Goal: Task Accomplishment & Management: Manage account settings

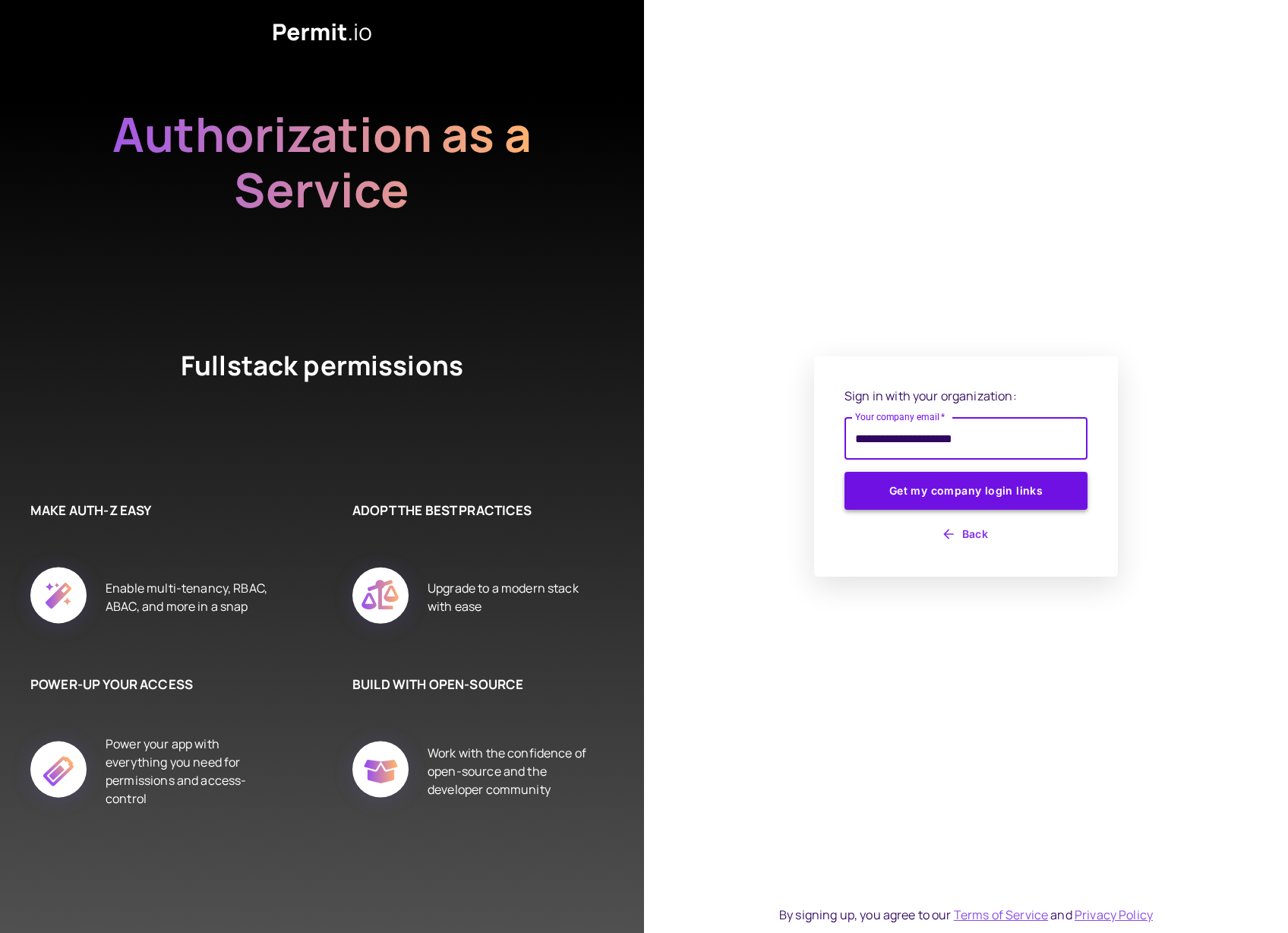
click at [1025, 478] on button "Get my company login links" at bounding box center [966, 490] width 243 height 38
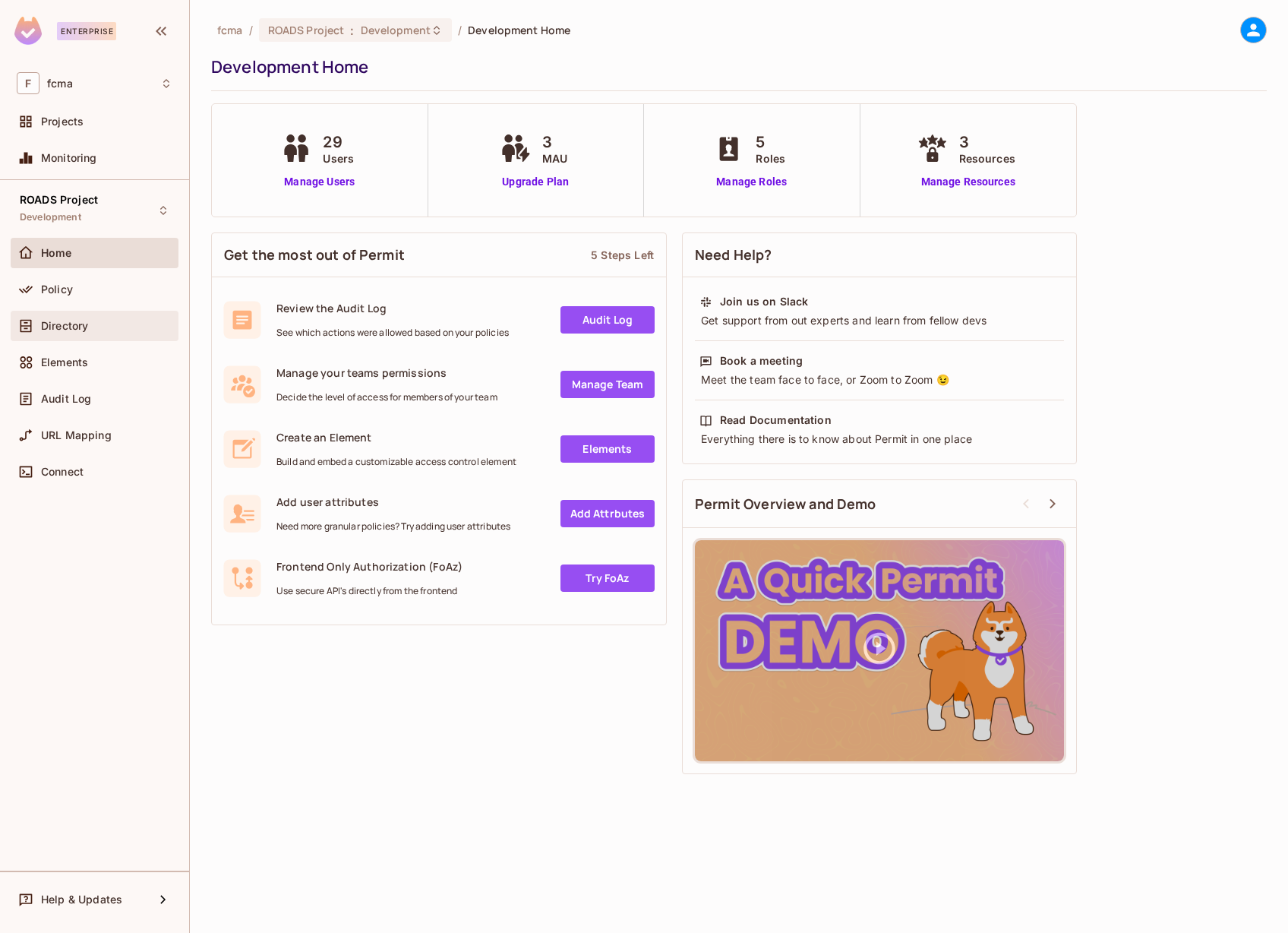
click at [54, 323] on span "Directory" at bounding box center [64, 325] width 47 height 12
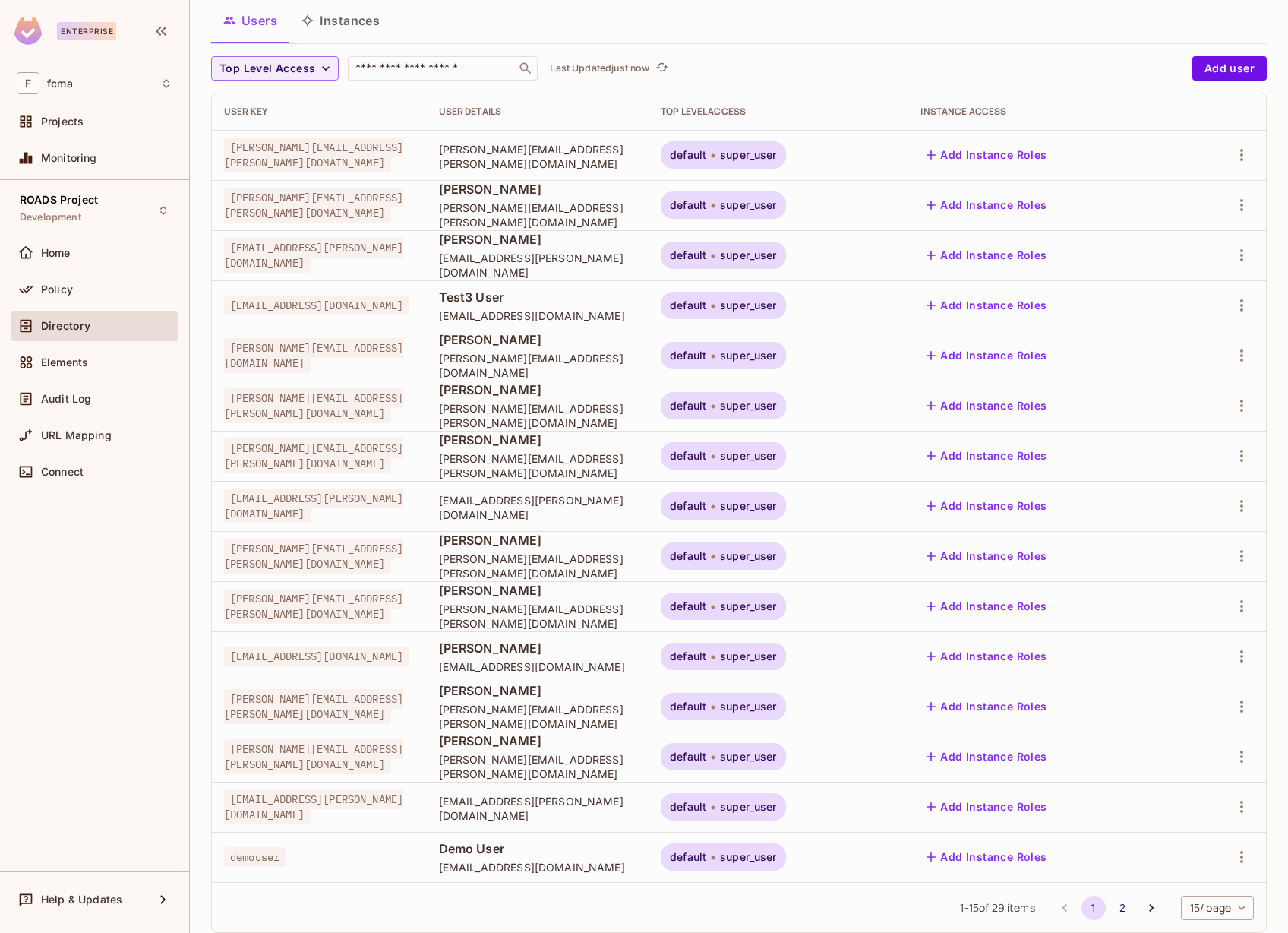
scroll to position [128, 0]
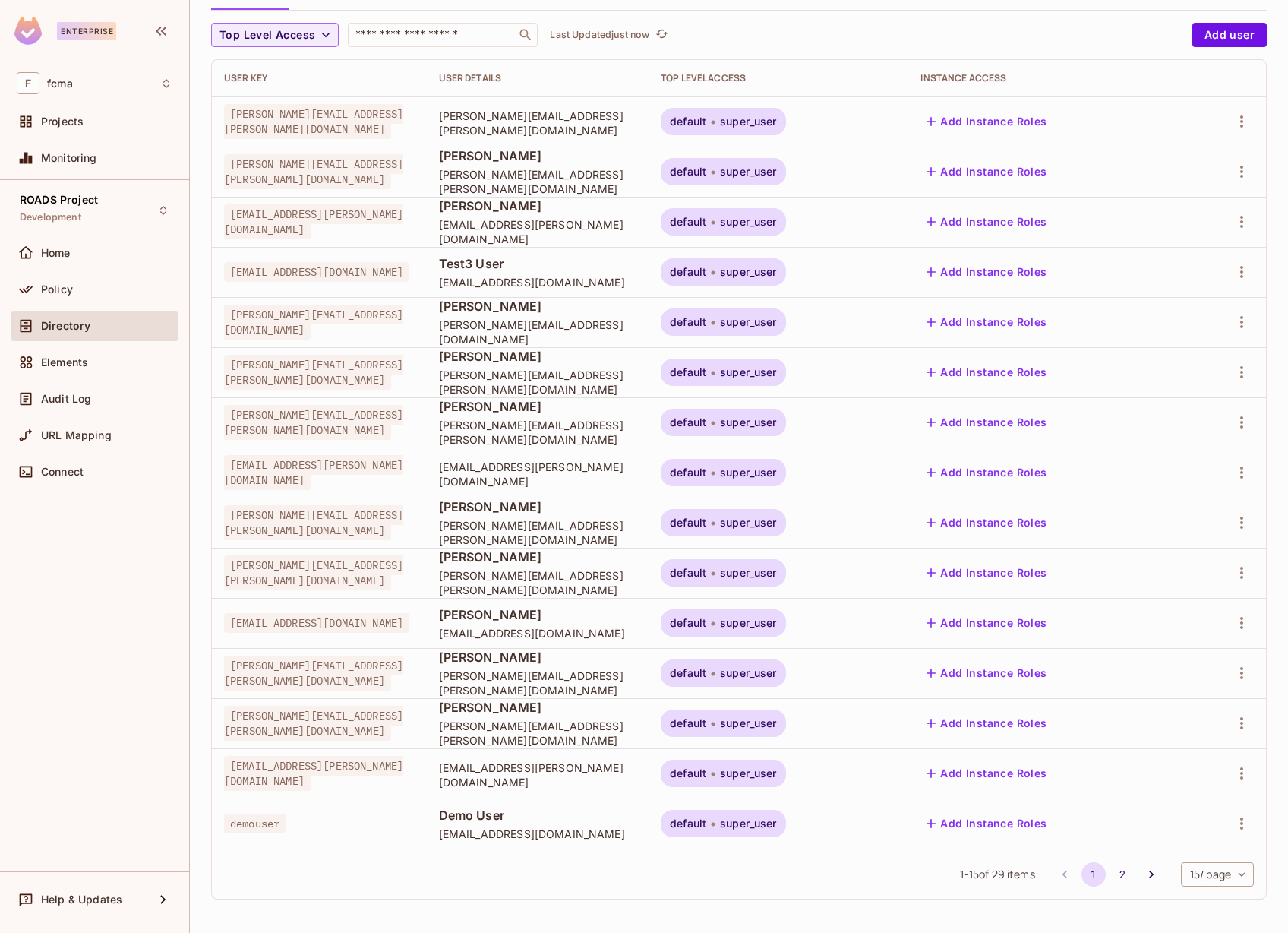
click at [1218, 872] on body "Enterprise F fcma Projects Monitoring ROADS Project Development Home Policy Dir…" at bounding box center [644, 466] width 1288 height 933
click at [1212, 902] on li "100 / page" at bounding box center [1204, 898] width 76 height 32
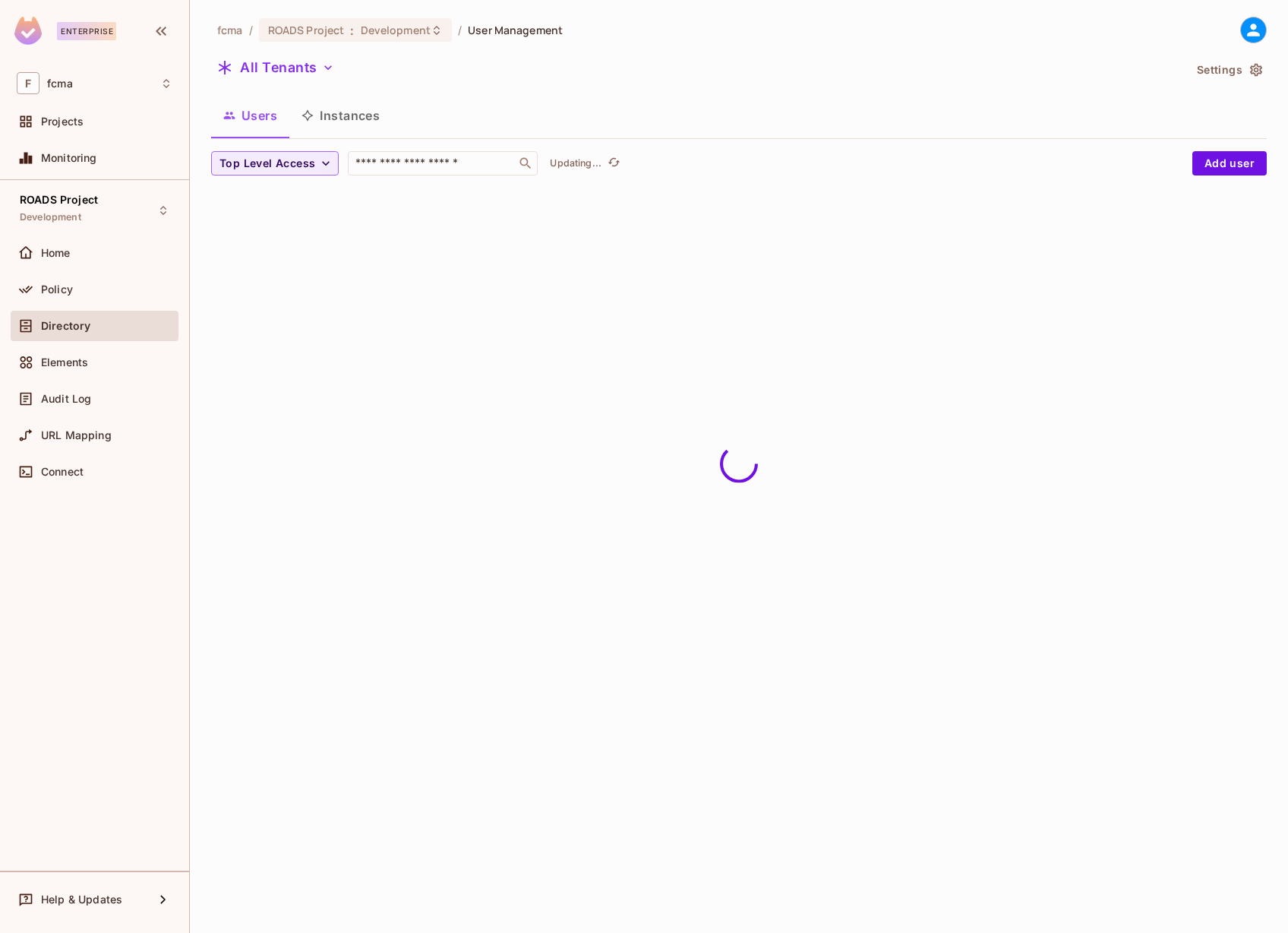
scroll to position [0, 0]
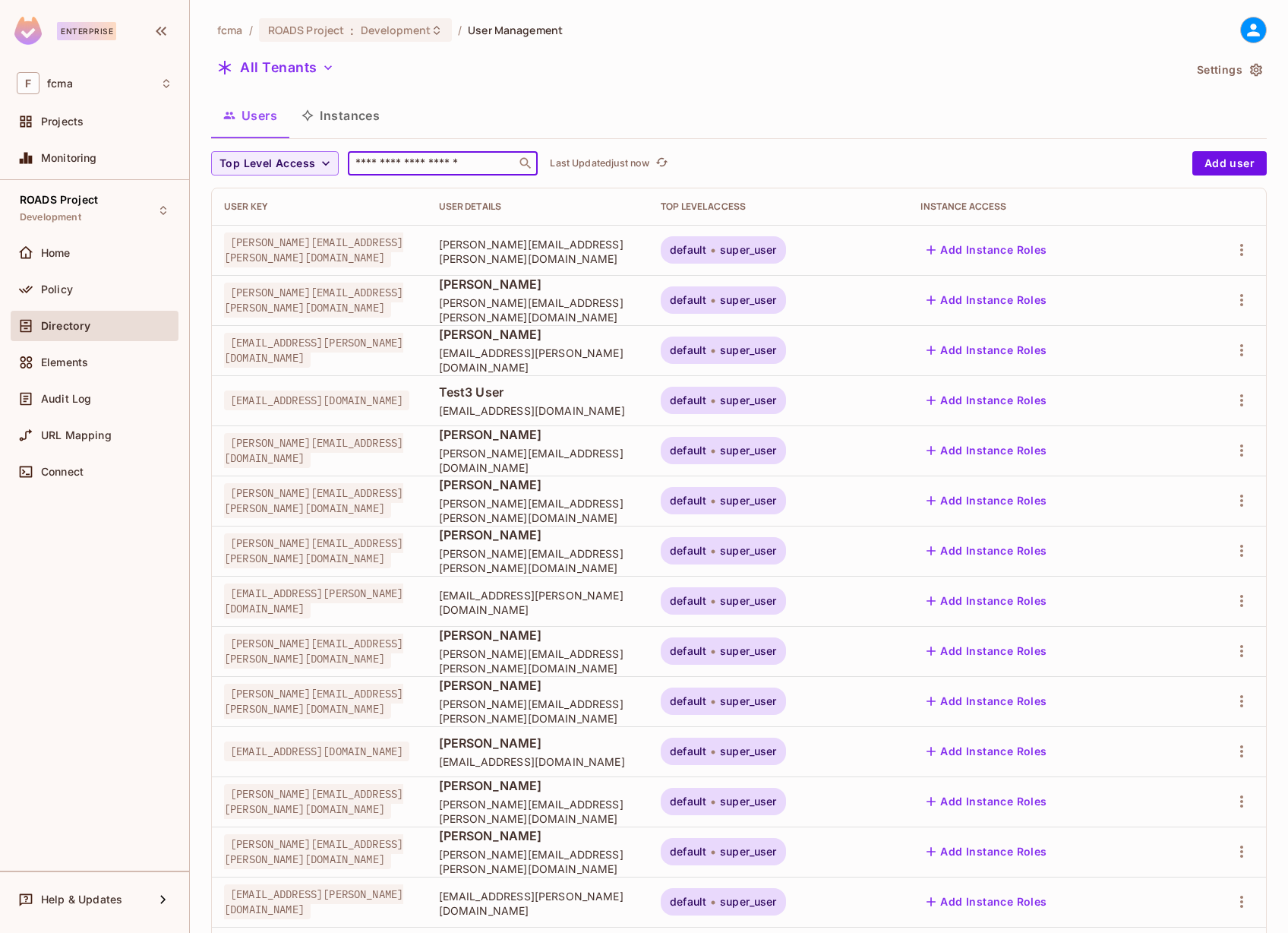
click at [472, 157] on input "text" at bounding box center [432, 163] width 160 height 15
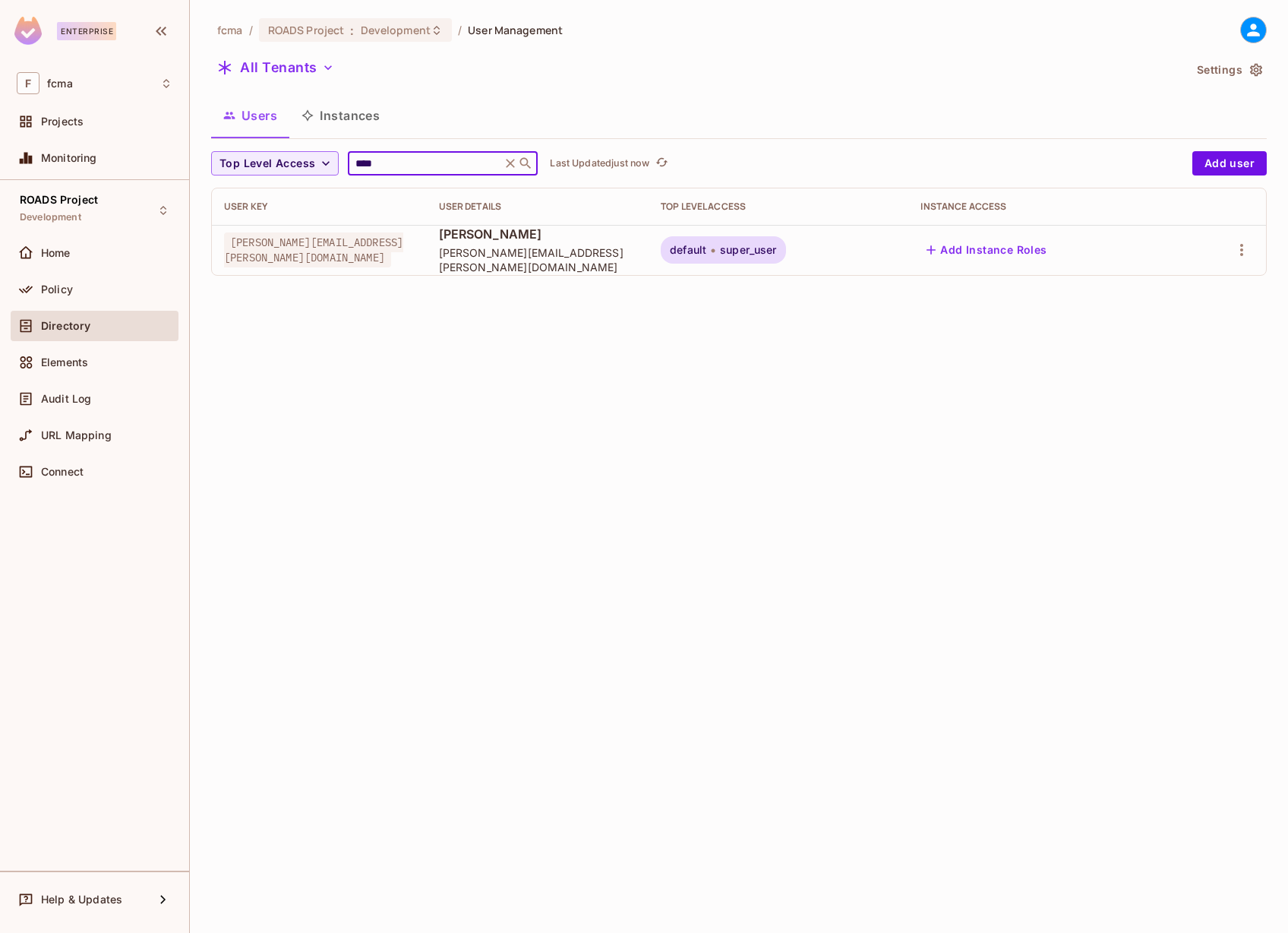
type input "****"
click at [1243, 244] on icon "button" at bounding box center [1242, 250] width 19 height 19
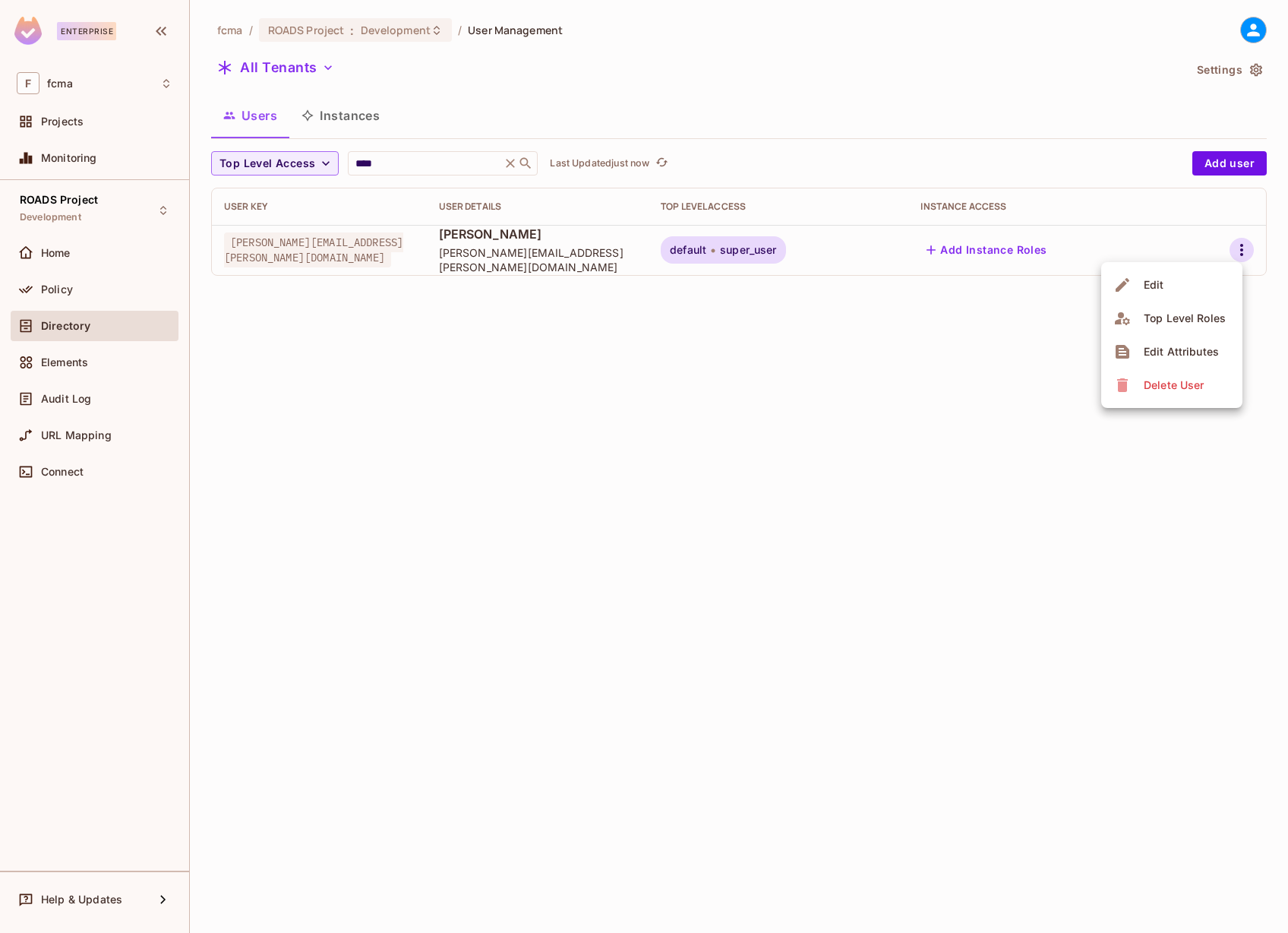
click at [1185, 352] on div "Edit Attributes" at bounding box center [1182, 351] width 76 height 15
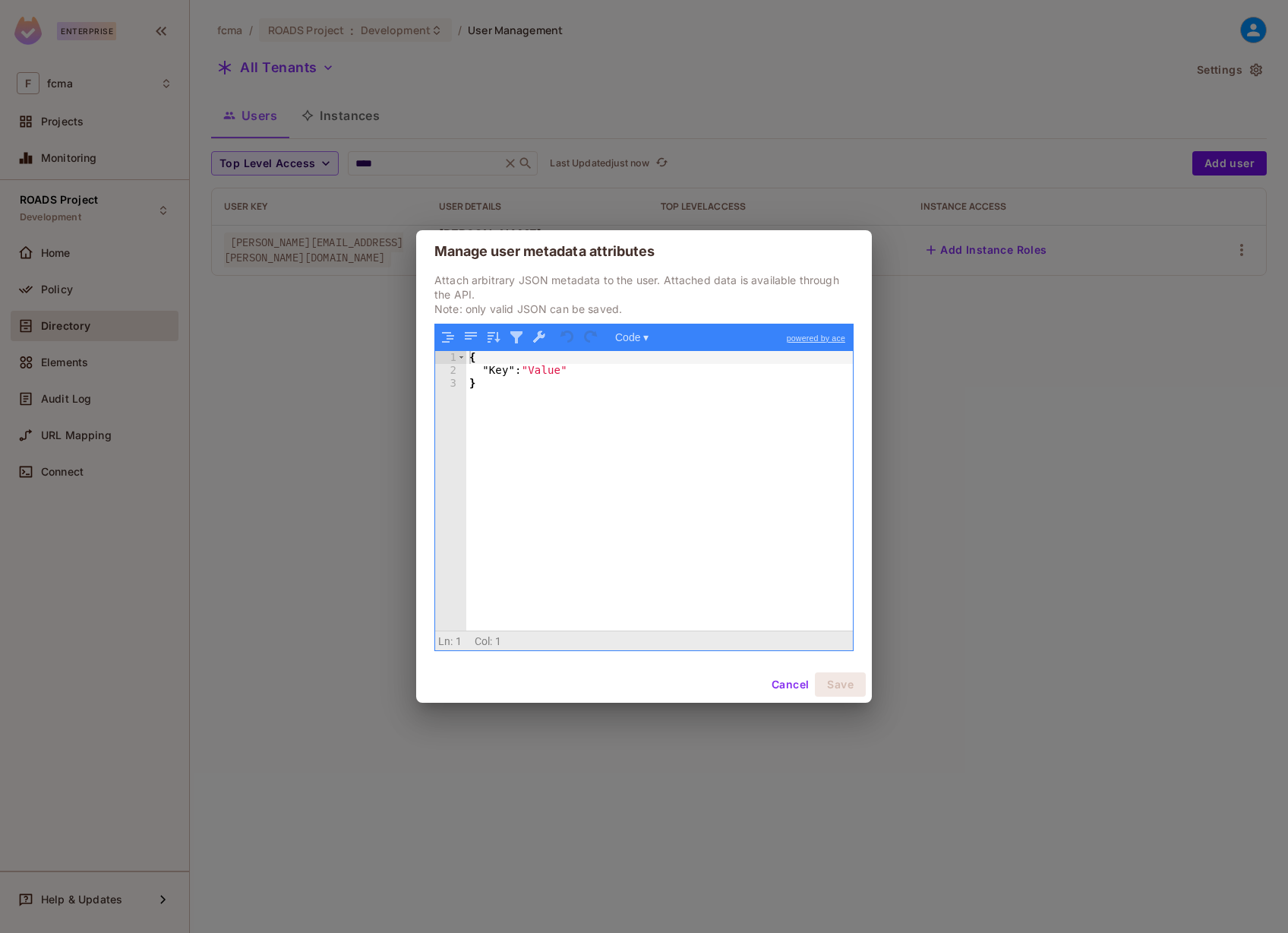
click at [782, 686] on button "Cancel" at bounding box center [790, 685] width 50 height 24
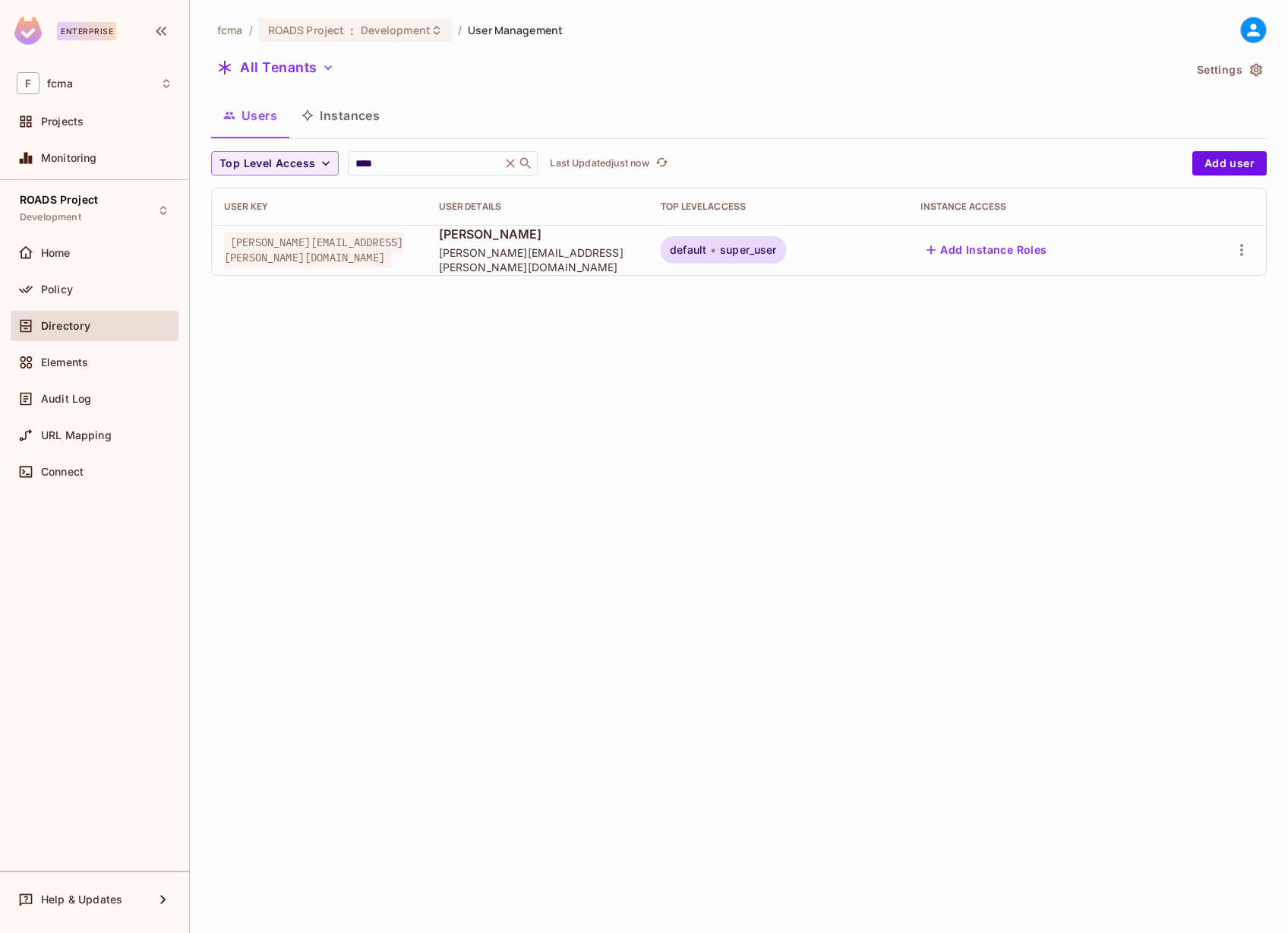
click at [1110, 510] on div "fcma / ROADS Project : Development / User Management All Tenants Settings Users…" at bounding box center [739, 466] width 1098 height 933
click at [656, 531] on div "fcma / ROADS Project : Development / User Management All Tenants Settings Users…" at bounding box center [739, 466] width 1098 height 933
click at [1254, 249] on td at bounding box center [1224, 250] width 85 height 50
click at [1247, 250] on icon "button" at bounding box center [1242, 250] width 19 height 19
click at [1215, 341] on span "Edit Attributes" at bounding box center [1182, 352] width 84 height 24
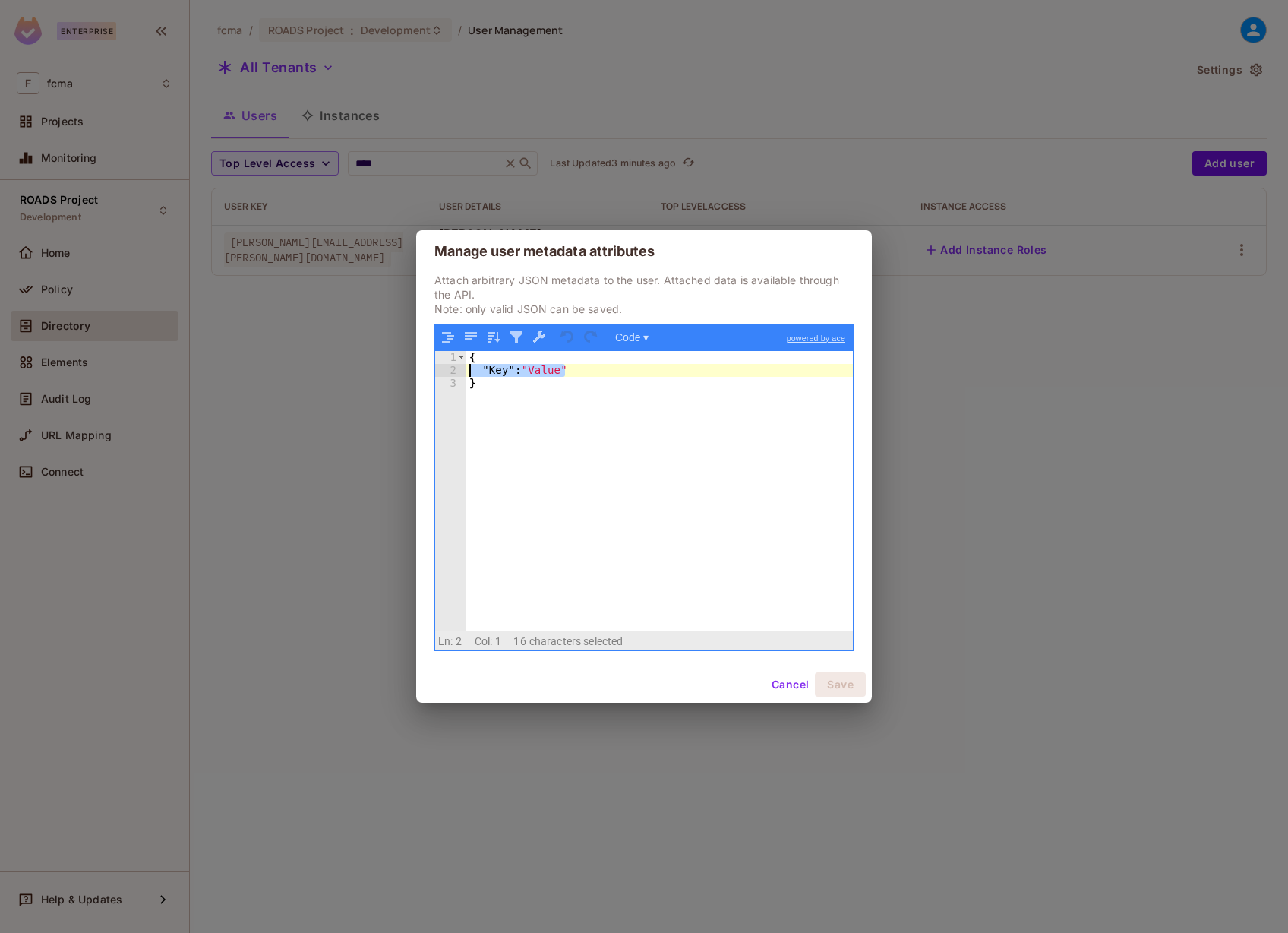
drag, startPoint x: 599, startPoint y: 372, endPoint x: 440, endPoint y: 373, distance: 159.0
click at [440, 373] on div "1 2 3 { "Key" : "Value" } XXXXXXXXXXXXXXXXXXXXXXXXXXXXXXXXXXXXXXXXXXXXXXXXXX" at bounding box center [644, 490] width 418 height 279
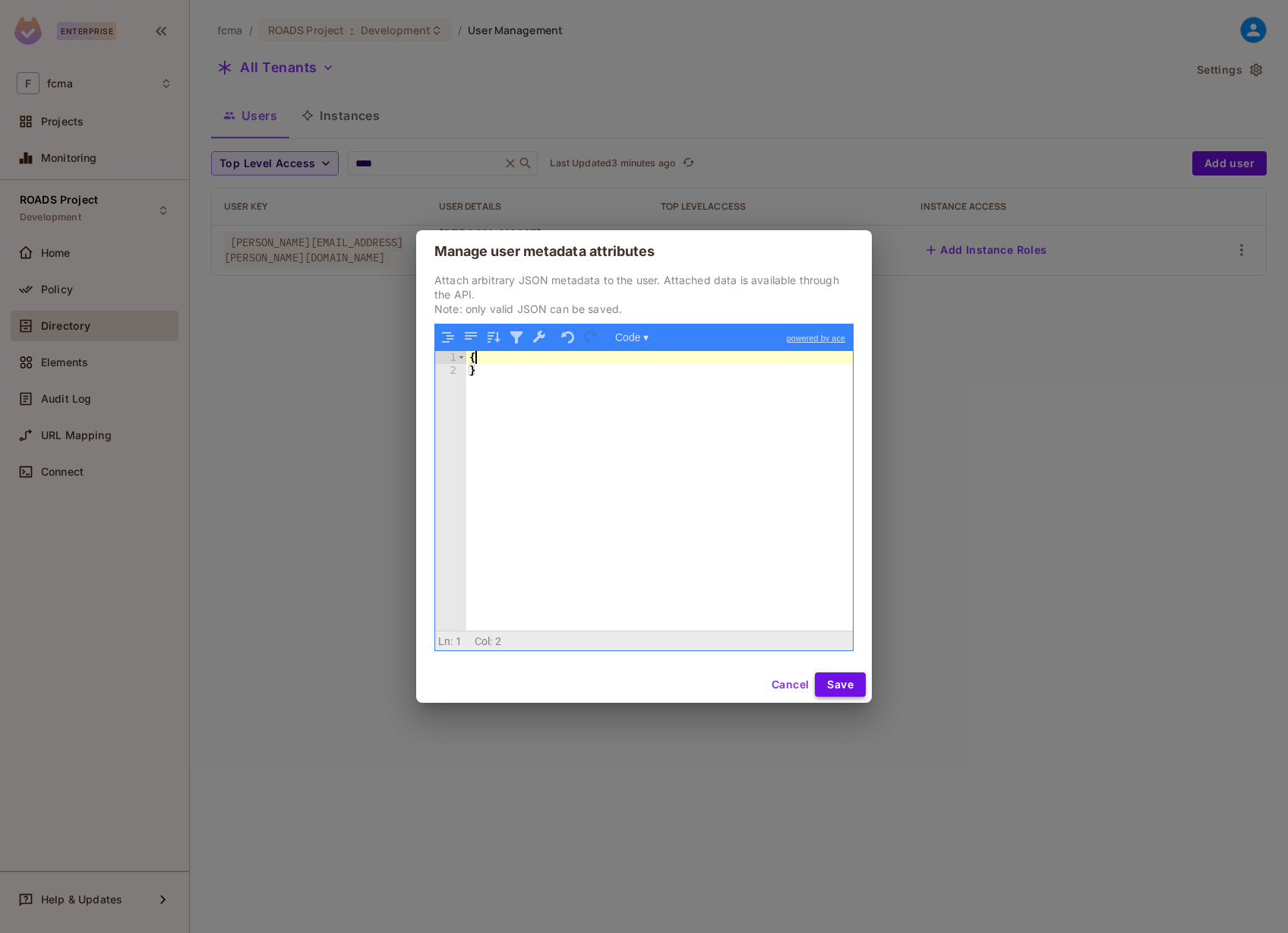
click at [825, 691] on button "Save" at bounding box center [841, 685] width 50 height 24
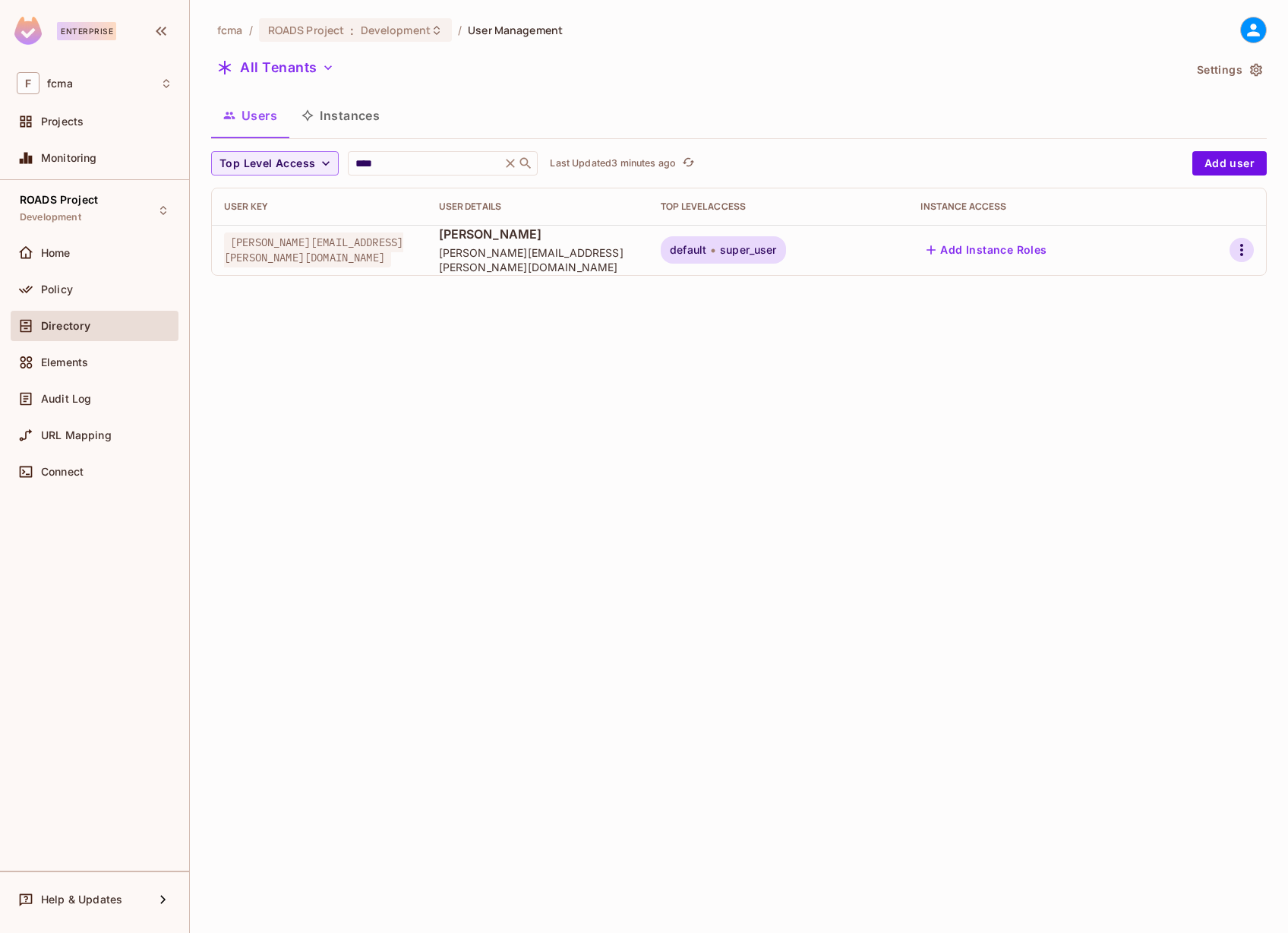
click at [1250, 242] on icon "button" at bounding box center [1242, 250] width 19 height 19
click at [1200, 352] on div "Edit Attributes" at bounding box center [1182, 351] width 76 height 15
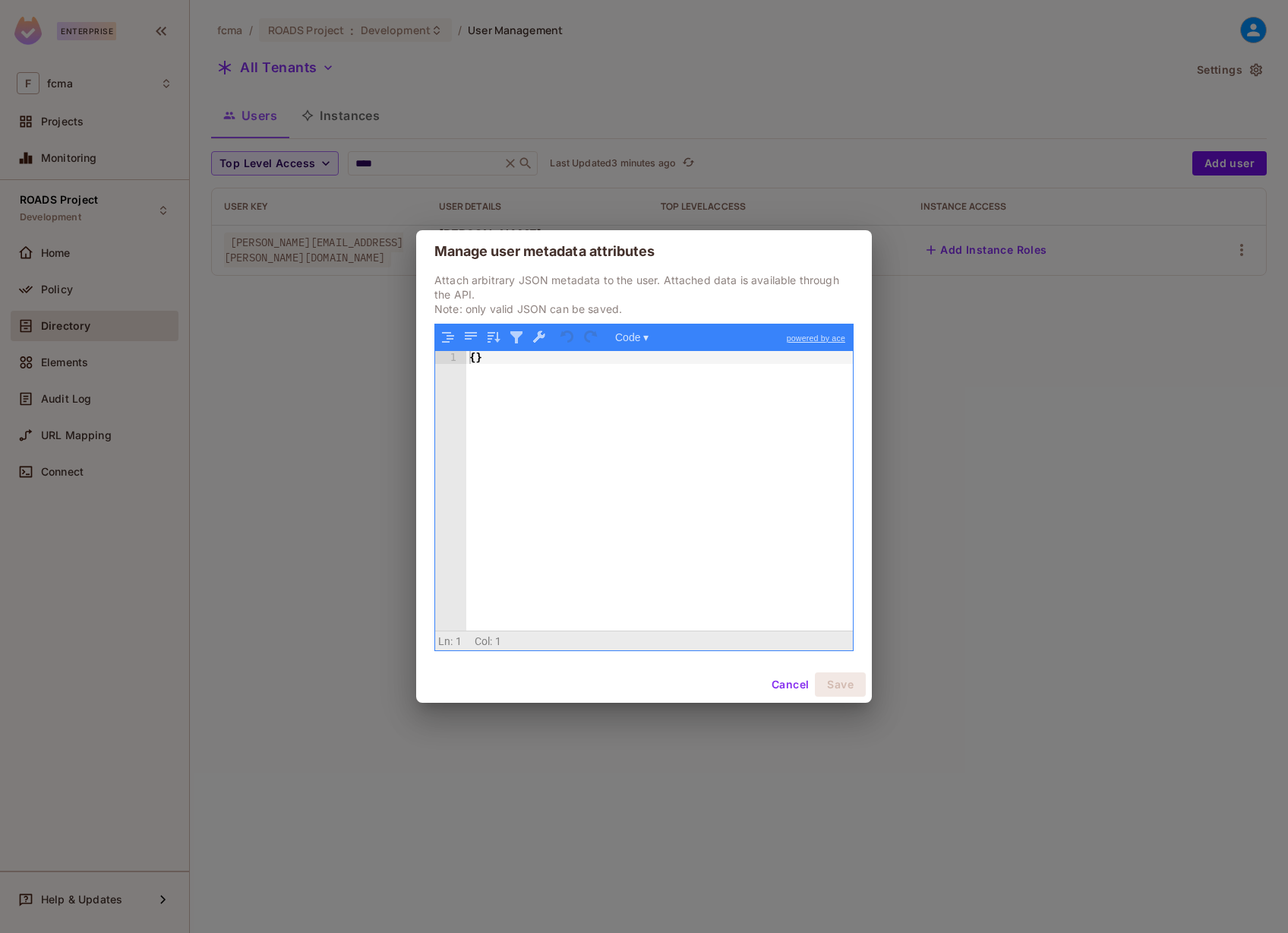
click at [780, 686] on button "Cancel" at bounding box center [790, 685] width 50 height 24
